Goal: Purchase product/service

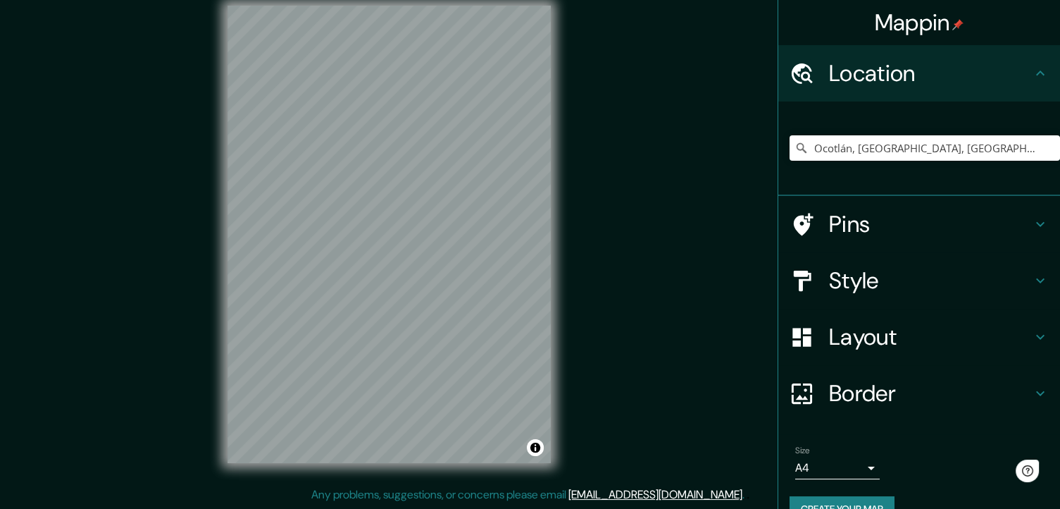
scroll to position [17, 0]
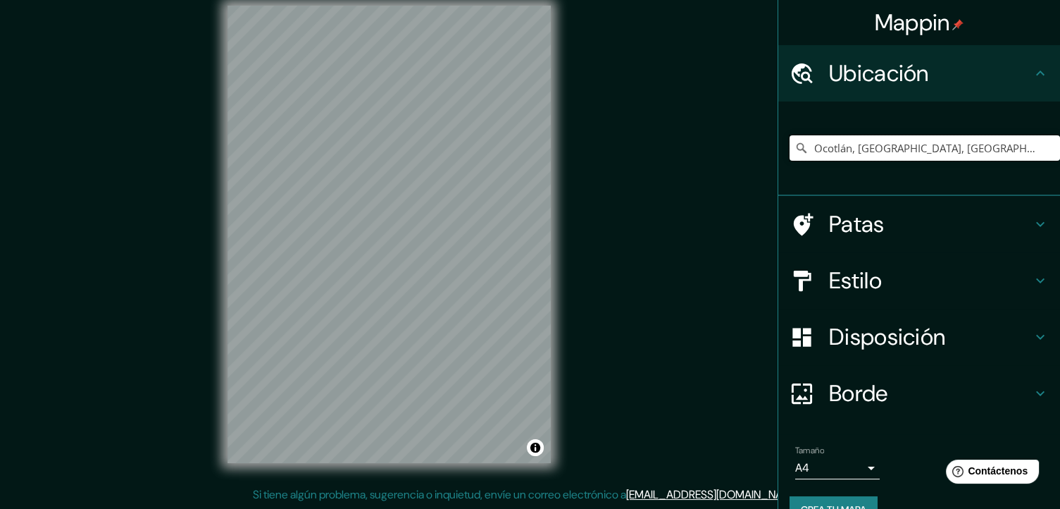
click at [992, 144] on input "Ocotlán, [GEOGRAPHIC_DATA], [GEOGRAPHIC_DATA]" at bounding box center [925, 147] width 271 height 25
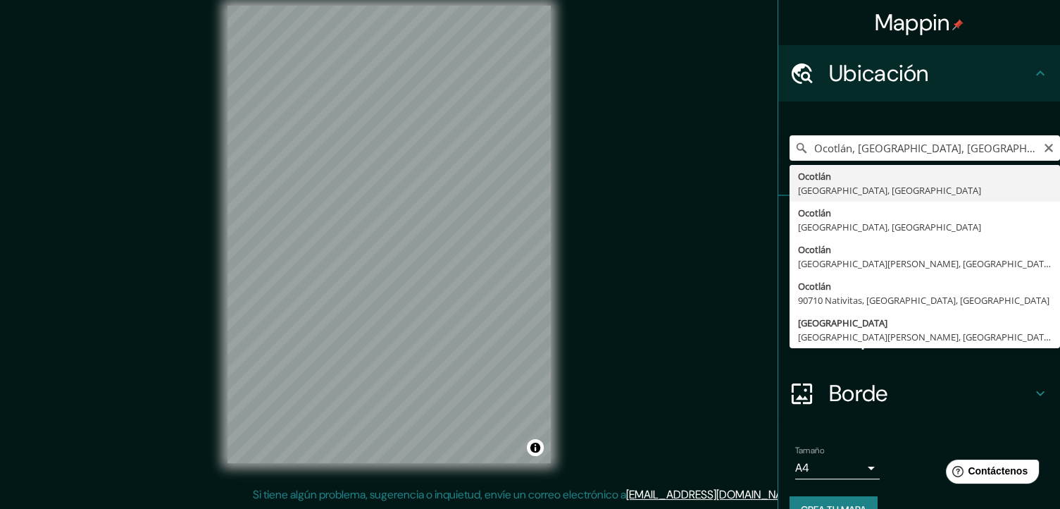
type input "Ocotlán, [GEOGRAPHIC_DATA], [GEOGRAPHIC_DATA]"
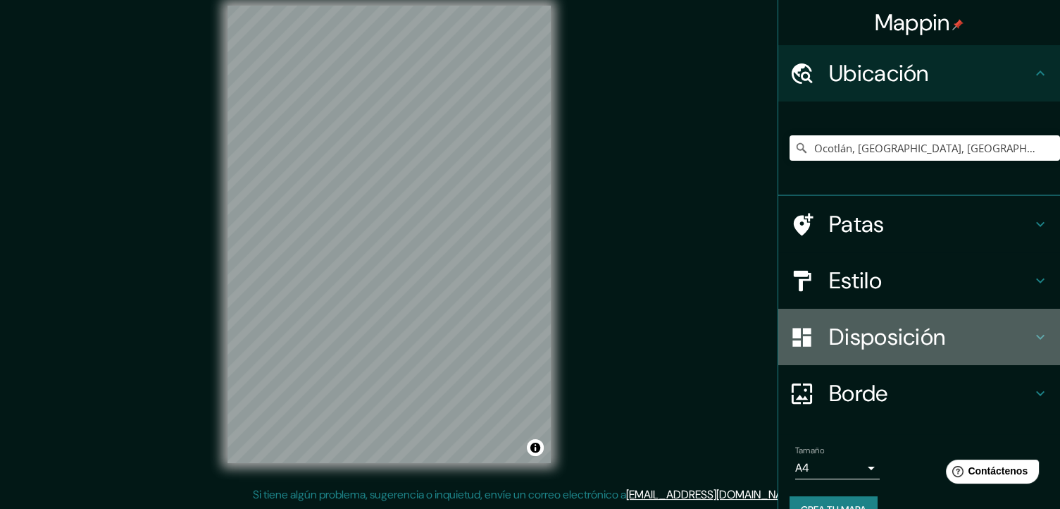
click at [877, 331] on font "Disposición" at bounding box center [887, 337] width 116 height 30
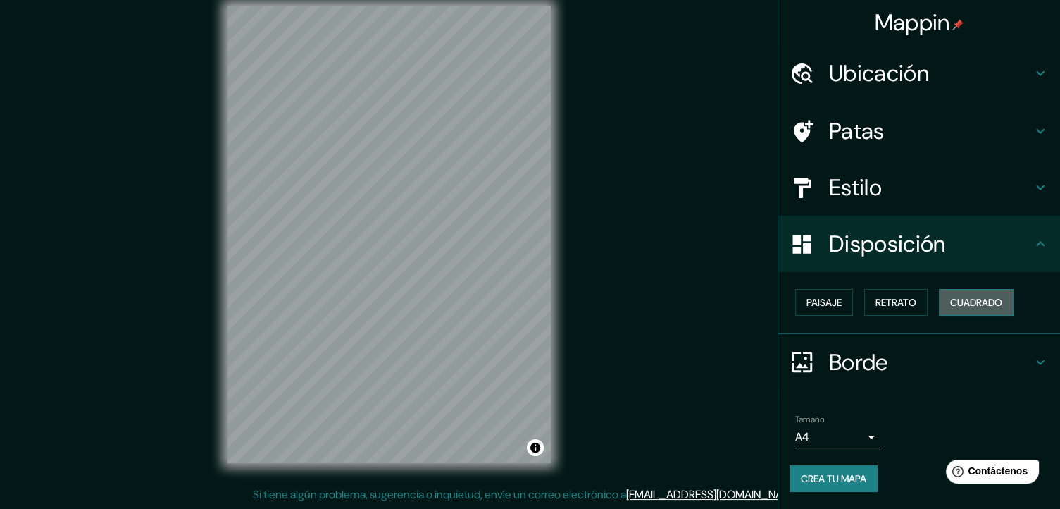
click at [995, 297] on font "Cuadrado" at bounding box center [976, 302] width 52 height 13
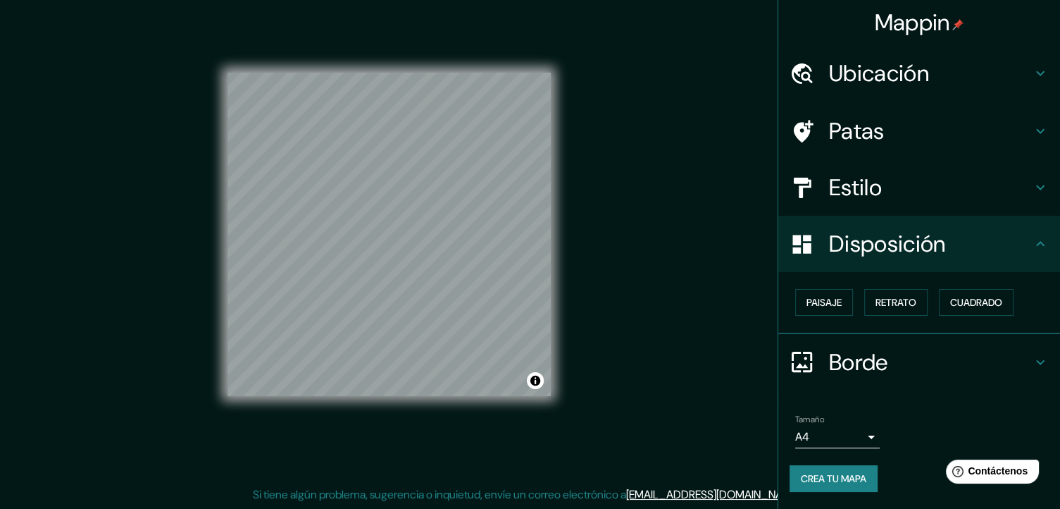
click at [918, 173] on h4 "Estilo" at bounding box center [930, 187] width 203 height 28
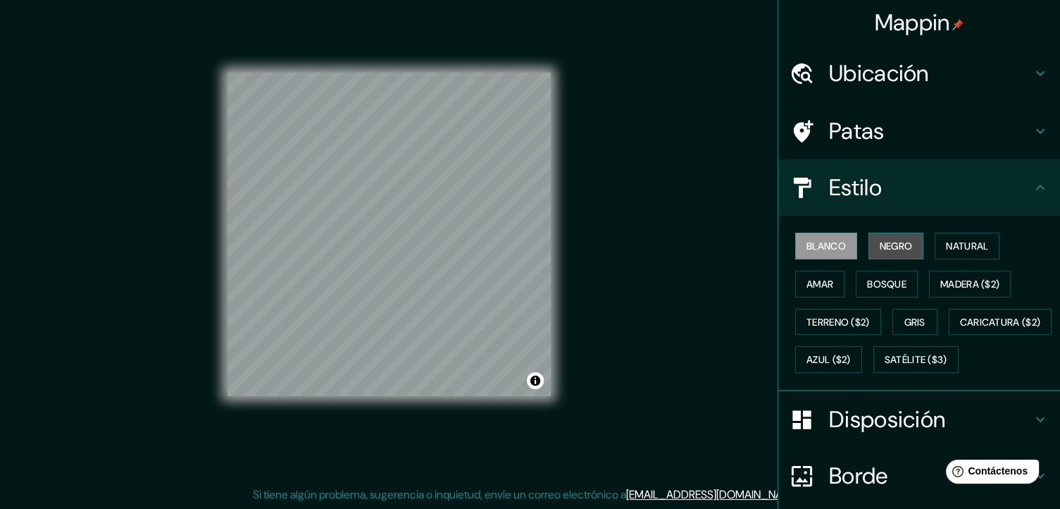
click at [901, 240] on font "Negro" at bounding box center [896, 246] width 33 height 13
